Goal: Information Seeking & Learning: Find specific fact

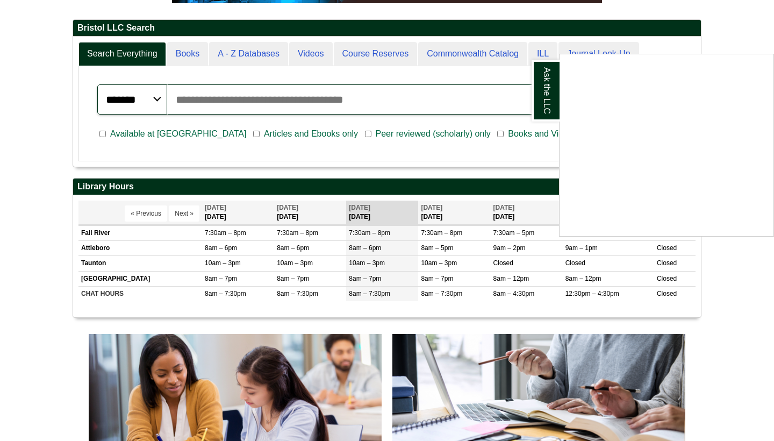
scroll to position [246, 0]
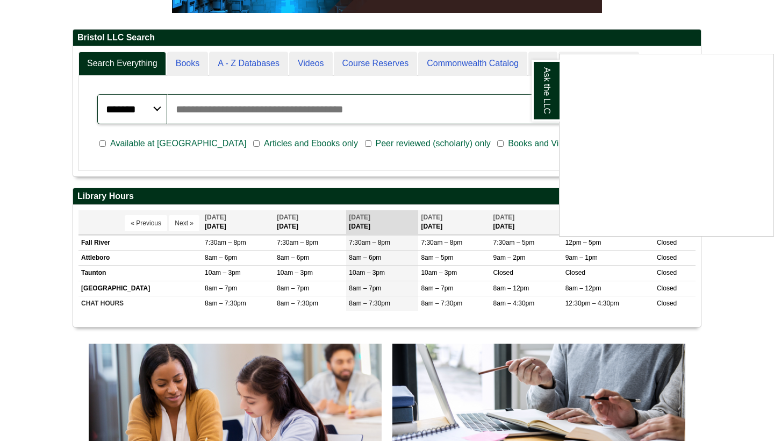
click at [23, 226] on div "Ask the LLC" at bounding box center [387, 220] width 774 height 441
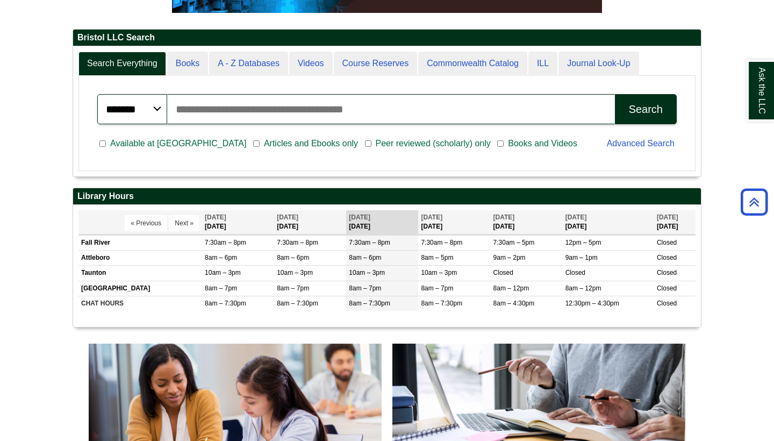
click at [238, 119] on input "Search articles, books, journals & more" at bounding box center [391, 109] width 448 height 30
type input "**********"
click at [646, 109] on button "Search" at bounding box center [646, 109] width 62 height 30
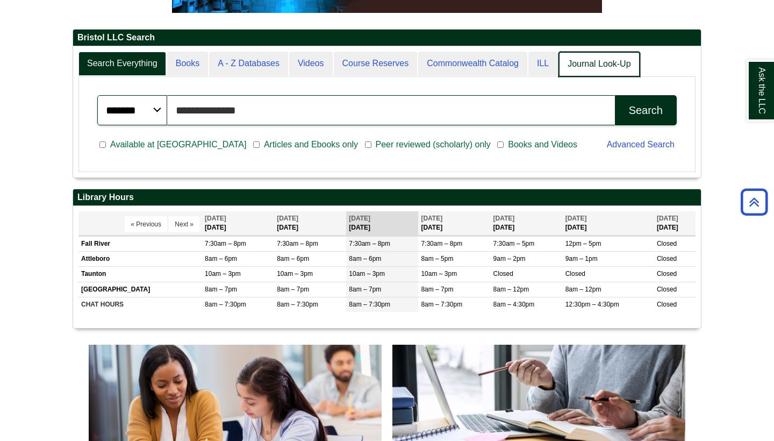
scroll to position [5, 5]
click at [619, 68] on link "Journal Look-Up" at bounding box center [599, 64] width 81 height 25
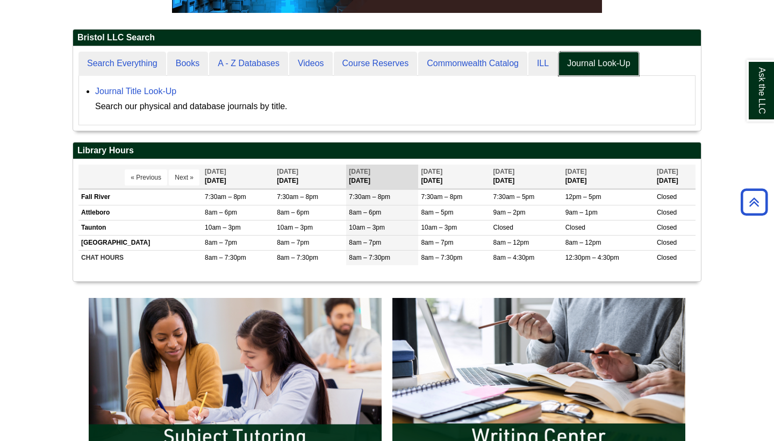
scroll to position [84, 628]
click at [151, 94] on link "Journal Title Look-Up" at bounding box center [135, 91] width 81 height 9
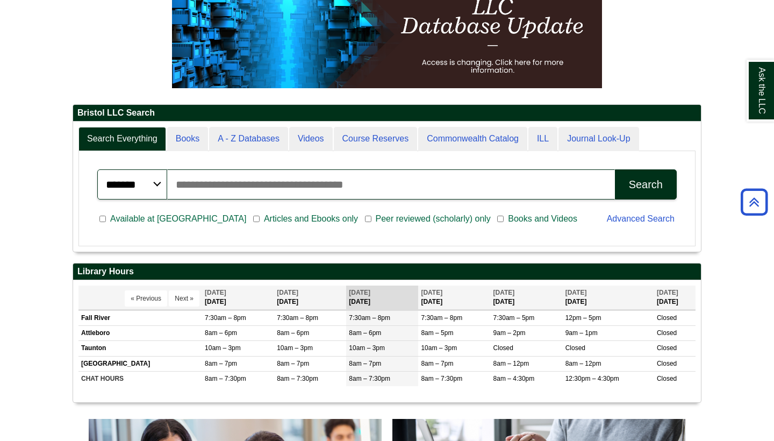
click at [343, 189] on input "Search articles, books, journals & more" at bounding box center [391, 184] width 448 height 30
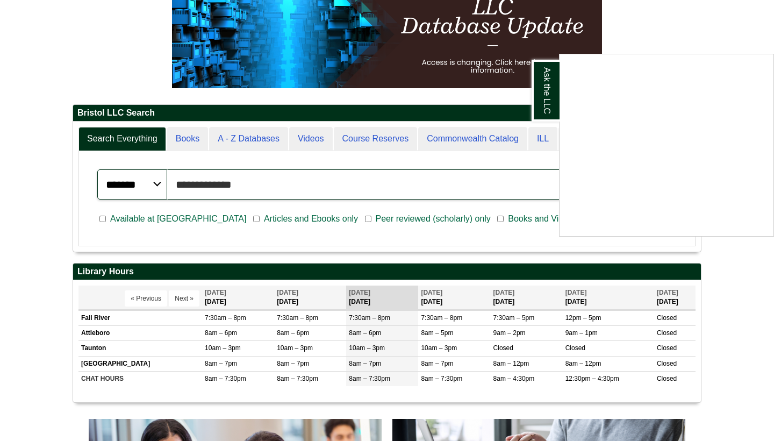
type input "**********"
click at [646, 184] on button "Search" at bounding box center [646, 184] width 62 height 30
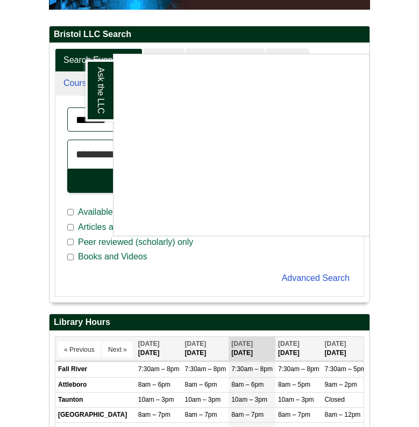
scroll to position [5, 5]
